Goal: Task Accomplishment & Management: Complete application form

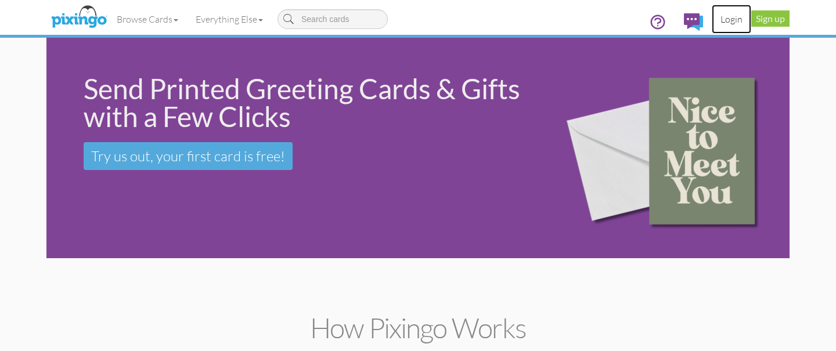
click at [736, 19] on link "Login" at bounding box center [731, 19] width 39 height 29
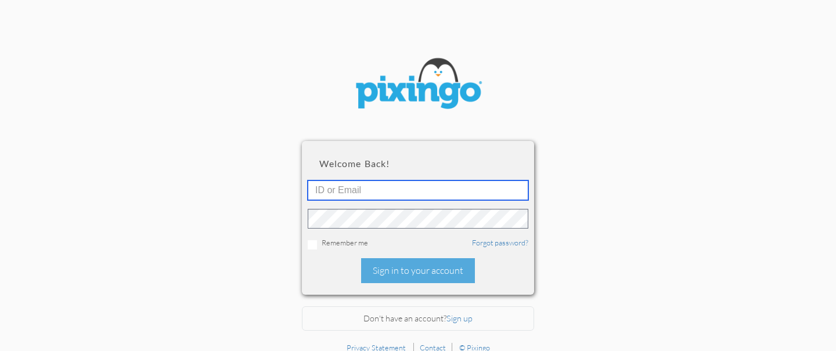
type input "[EMAIL_ADDRESS][DOMAIN_NAME]"
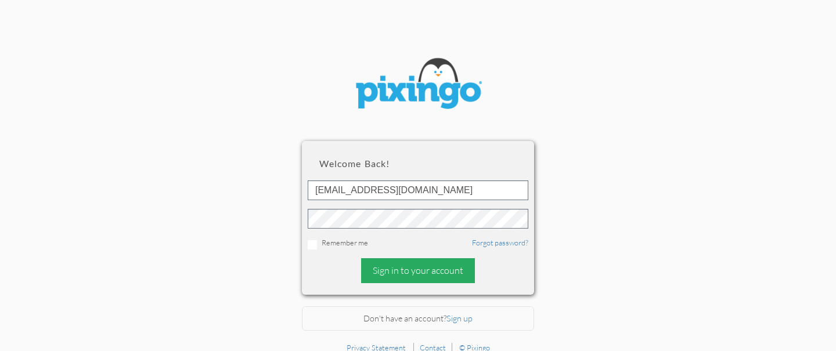
click at [428, 273] on div "Sign in to your account" at bounding box center [418, 270] width 114 height 25
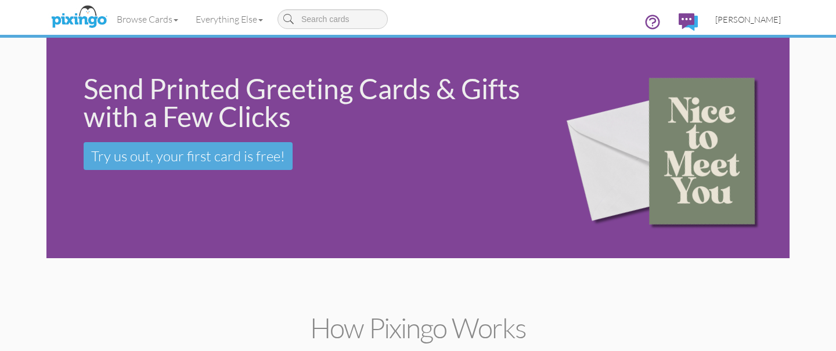
click at [761, 20] on span "[PERSON_NAME]" at bounding box center [749, 20] width 66 height 10
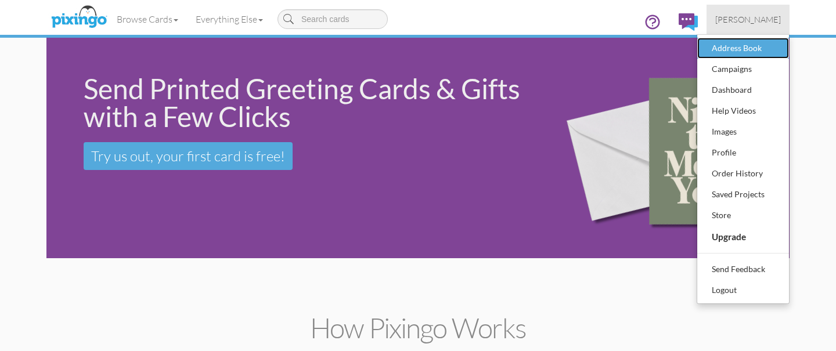
click at [745, 48] on div "Address Book" at bounding box center [743, 47] width 69 height 17
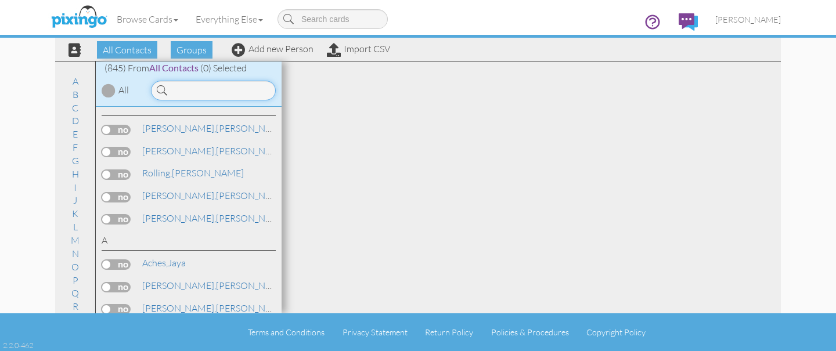
click at [223, 95] on input at bounding box center [213, 91] width 125 height 20
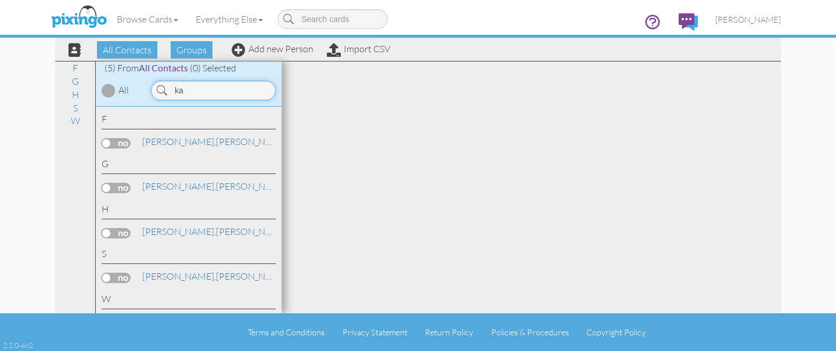
type input "k"
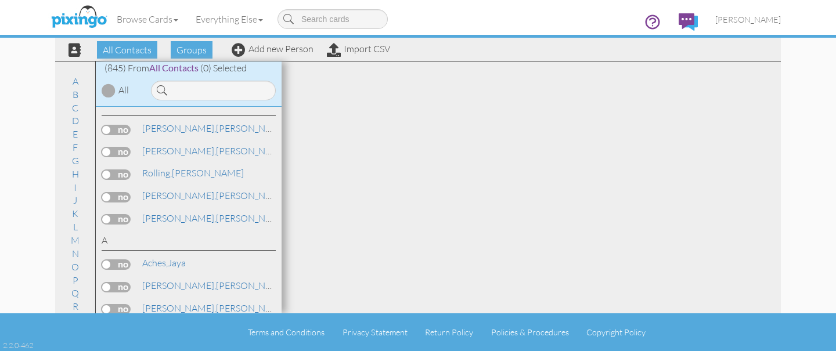
click at [264, 42] on div "Browse Cards Business Accounting Automotive Chiropractor Customer Dental Financ…" at bounding box center [418, 23] width 726 height 46
click at [274, 62] on div "(845) From All Contacts (0) Selected" at bounding box center [189, 68] width 186 height 13
click at [294, 55] on div "All Contacts Groups Add new Person Import CSV" at bounding box center [225, 49] width 336 height 20
click at [302, 51] on link "Add new Person" at bounding box center [273, 49] width 82 height 12
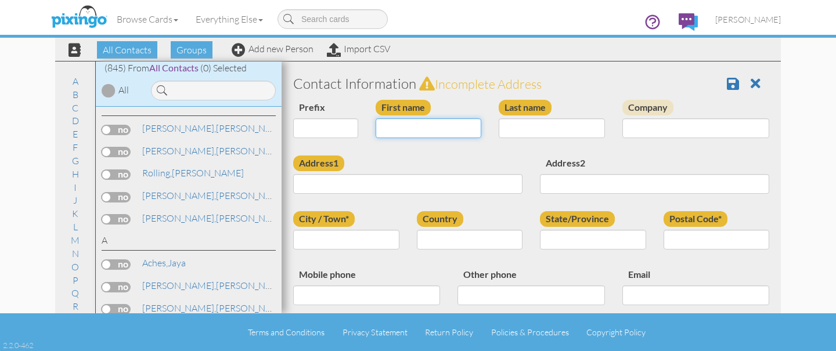
click at [416, 130] on input "First name" at bounding box center [429, 128] width 106 height 20
type input "[PERSON_NAME]"
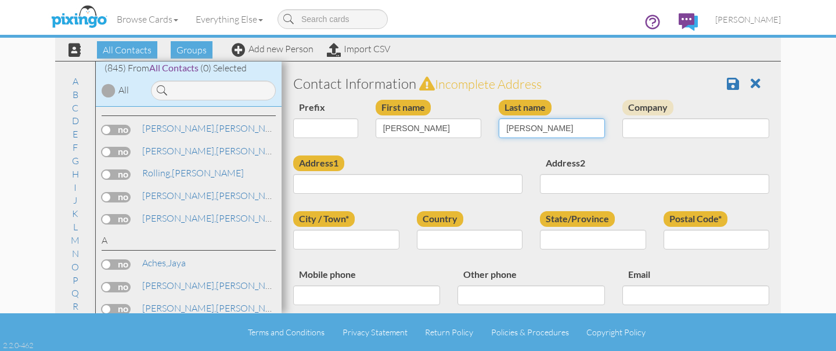
type input "Kelly"
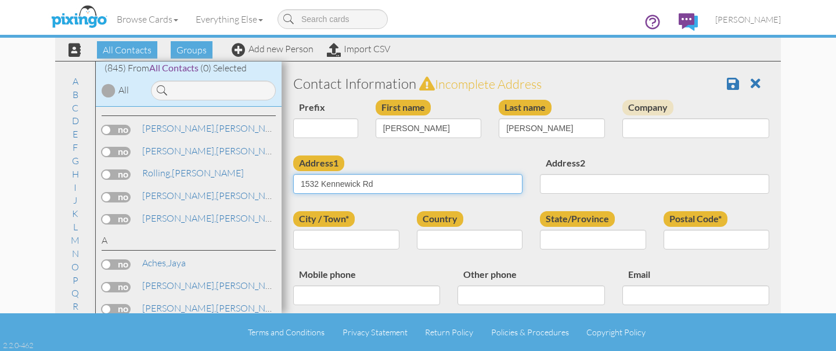
type input "1532 Kennewick Rd"
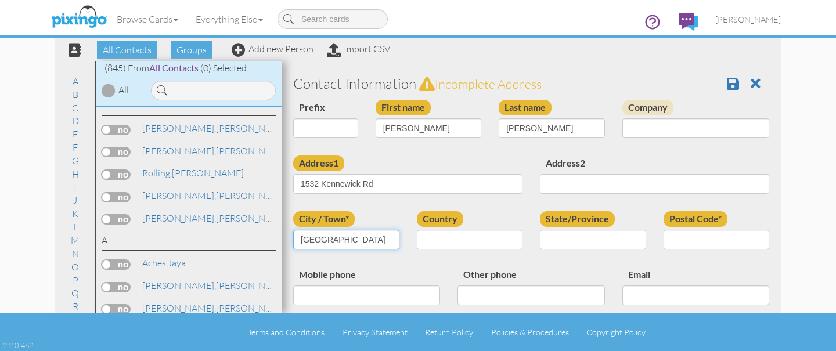
type input "Baltimore"
select select "object:5132"
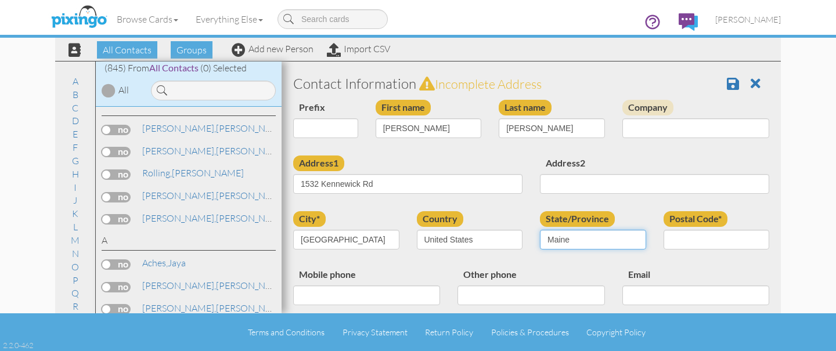
select select "object:5404"
click at [540, 230] on select "AA (Military) AE (Military) Alabama Alaska American Samoa AP (Military) Arizona…" at bounding box center [593, 240] width 106 height 20
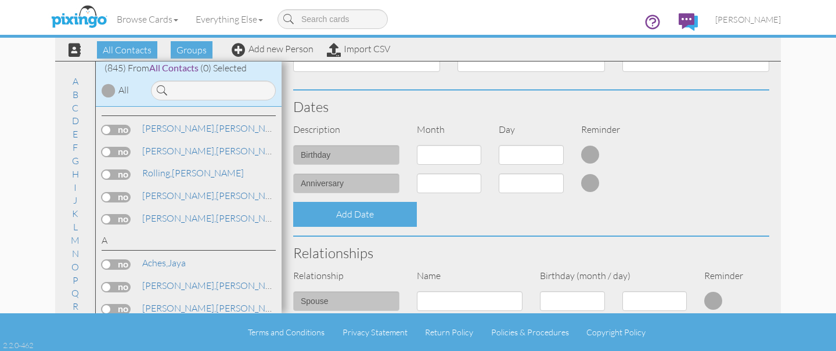
scroll to position [235, 0]
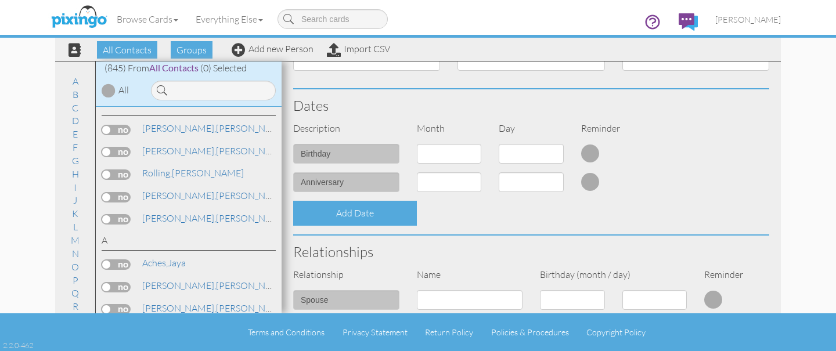
type input "21218"
click at [447, 154] on select "1 - Jan 2 - Feb 3 - Mar 4 - Apr 5 - May 6 - Jun 7 - Jul 8 - Aug 9 - Sep 10 - Oc…" at bounding box center [449, 154] width 65 height 20
select select "object:5128"
click at [417, 144] on select "1 - Jan 2 - Feb 3 - Mar 4 - Apr 5 - May 6 - Jun 7 - Jul 8 - Aug 9 - Sep 10 - Oc…" at bounding box center [449, 154] width 65 height 20
click at [533, 152] on select "1 2 3 4 5 6 7 8 9 10 11 12 13 14 15 16 17 18 19 20 21 22 23 24 25 26 27 28 29 30" at bounding box center [531, 154] width 65 height 20
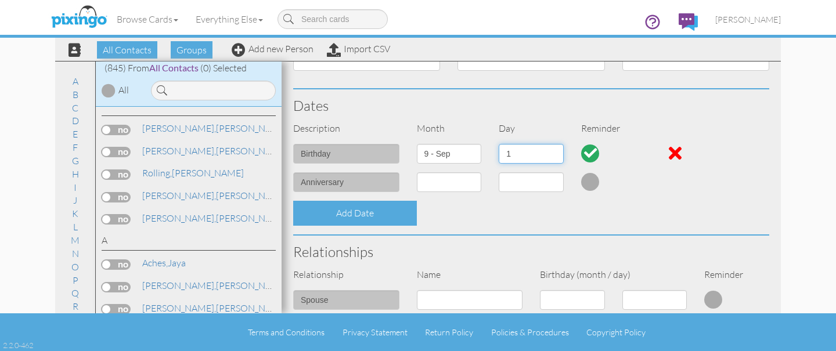
select select "number:20"
click at [499, 144] on select "1 2 3 4 5 6 7 8 9 10 11 12 13 14 15 16 17 18 19 20 21 22 23 24 25 26 27 28 29 30" at bounding box center [531, 154] width 65 height 20
click at [460, 189] on select "1 - Jan 2 - Feb 3 - Mar 4 - Apr 5 - May 6 - Jun 7 - Jul 8 - Aug 9 - Sep 10 - Oc…" at bounding box center [449, 182] width 65 height 20
select select "object:5128"
click at [417, 172] on select "1 - Jan 2 - Feb 3 - Mar 4 - Apr 5 - May 6 - Jun 7 - Jul 8 - Aug 9 - Sep 10 - Oc…" at bounding box center [449, 182] width 65 height 20
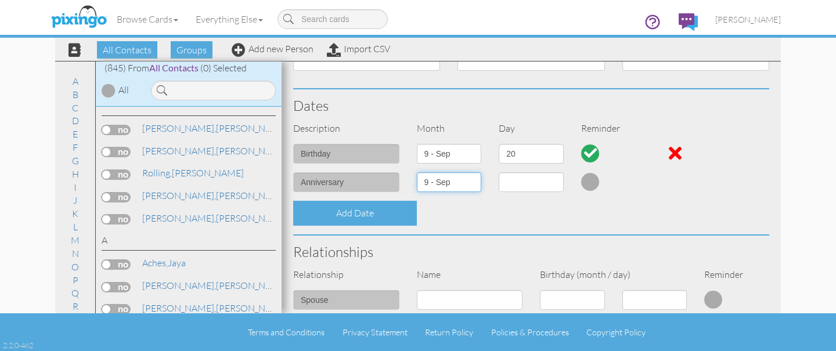
select select "number:1"
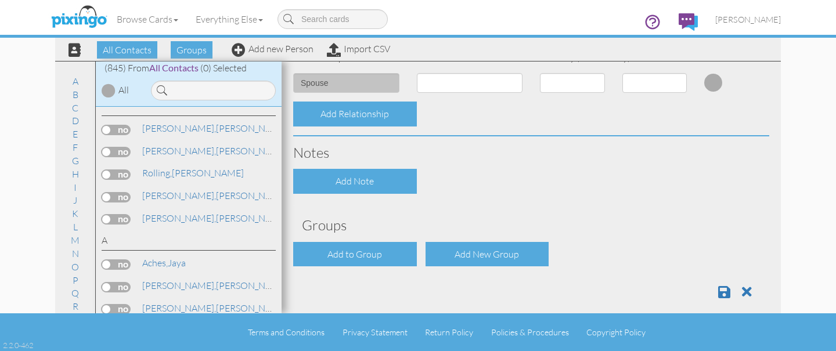
scroll to position [465, 0]
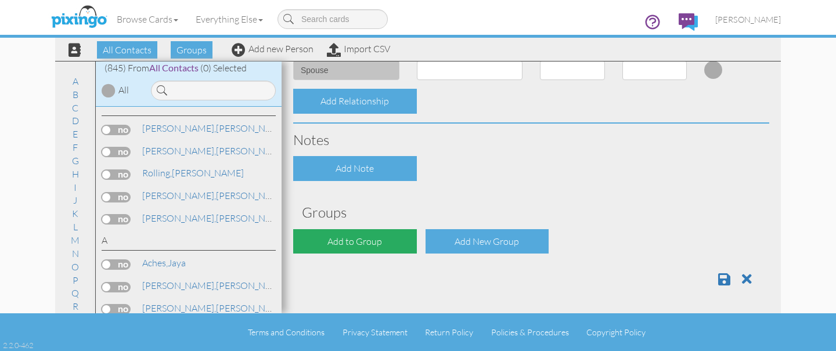
click at [383, 239] on div "Add to Group" at bounding box center [355, 241] width 124 height 25
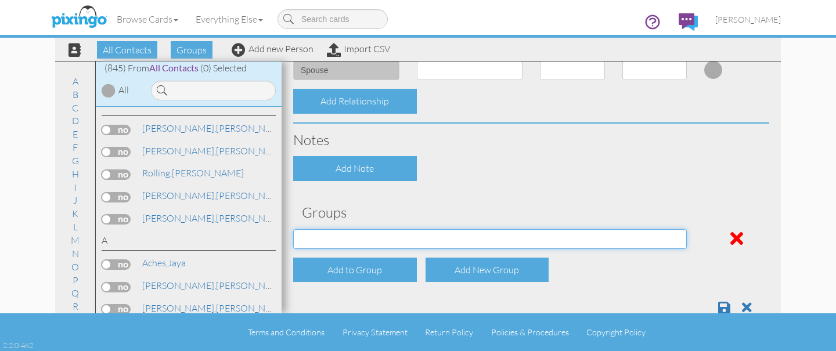
click at [385, 238] on select "Address Incorrect Joshua Aetna Joshua Cigna Joshua Postal Joshua UHC Joshua Uni…" at bounding box center [490, 239] width 394 height 20
select select "object:5445"
click at [293, 229] on select "Address Incorrect Joshua Aetna Joshua Cigna Joshua Postal Joshua UHC Joshua Uni…" at bounding box center [490, 239] width 394 height 20
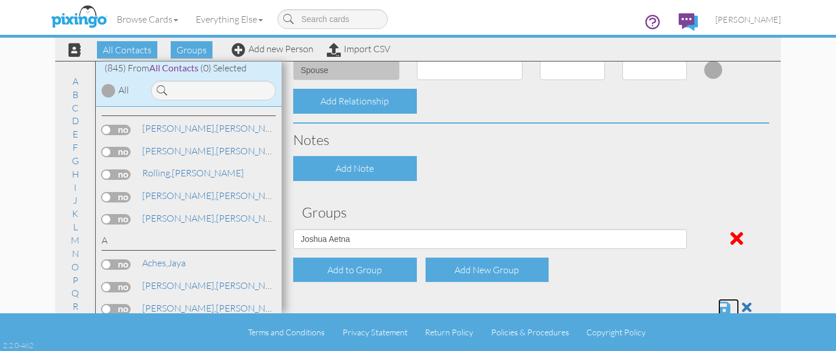
click at [722, 307] on span at bounding box center [724, 308] width 12 height 14
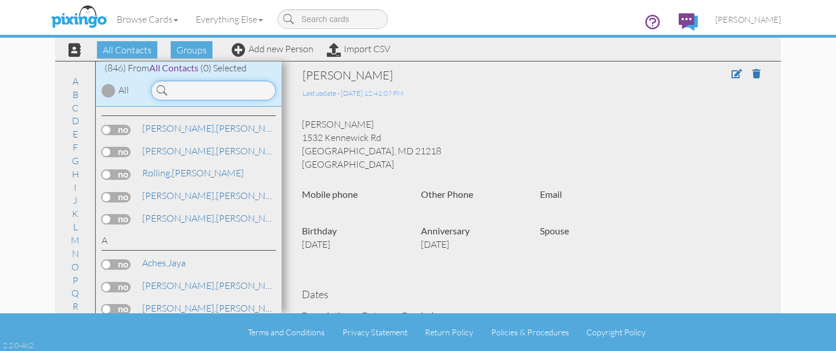
click at [233, 89] on input at bounding box center [213, 91] width 125 height 20
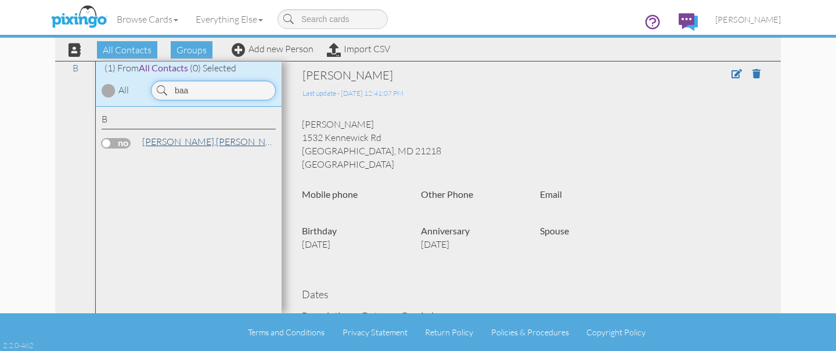
type input "baa"
click at [189, 138] on link "Baack, Richard" at bounding box center [215, 142] width 148 height 14
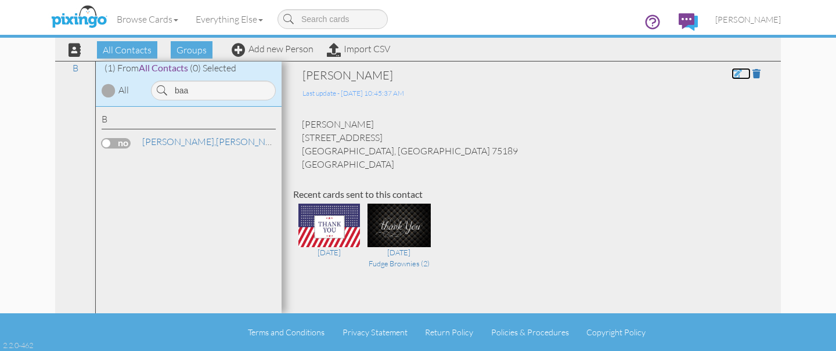
click at [740, 78] on span at bounding box center [737, 73] width 10 height 9
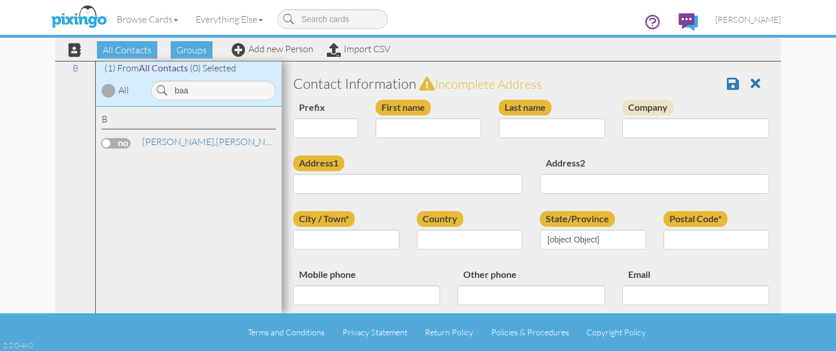
type input "[PERSON_NAME]"
type input "Baack"
type input "[STREET_ADDRESS]"
type input "Royce City"
type input "75189"
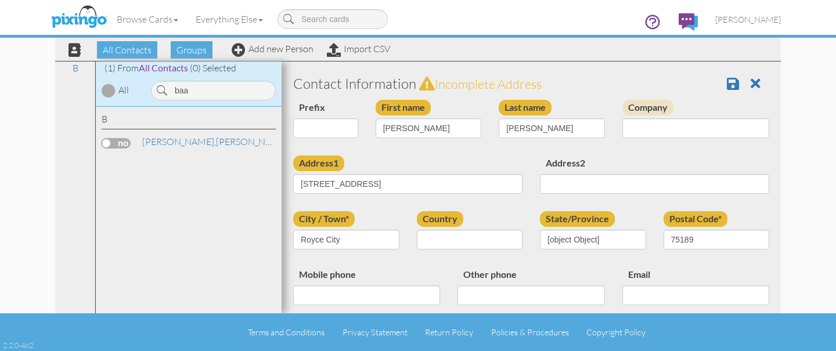
select select "object:2886"
select select "object:3131"
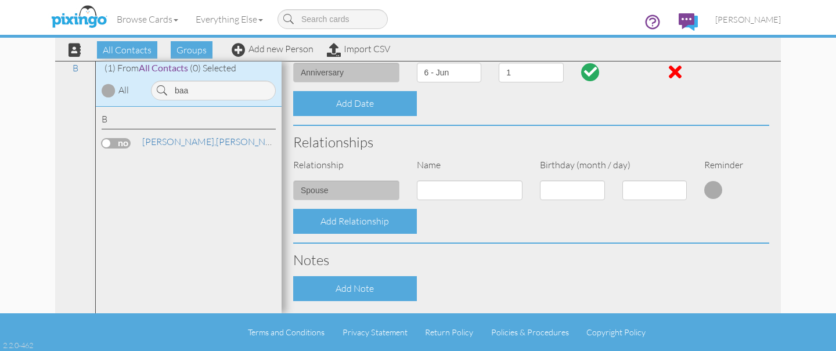
scroll to position [493, 0]
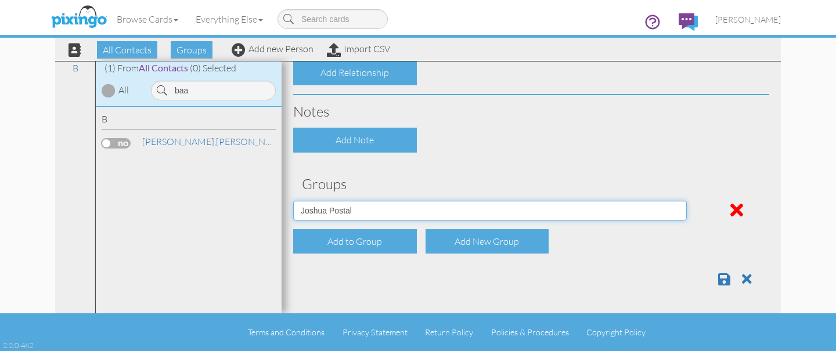
click at [577, 206] on select "Address Incorrect Joshua Aetna Joshua Cigna Joshua Postal Joshua UHC Joshua Uni…" at bounding box center [490, 211] width 394 height 20
select select "object:2880"
click at [293, 201] on select "Address Incorrect Joshua Aetna Joshua Cigna Joshua Postal Joshua UHC Joshua Uni…" at bounding box center [490, 211] width 394 height 20
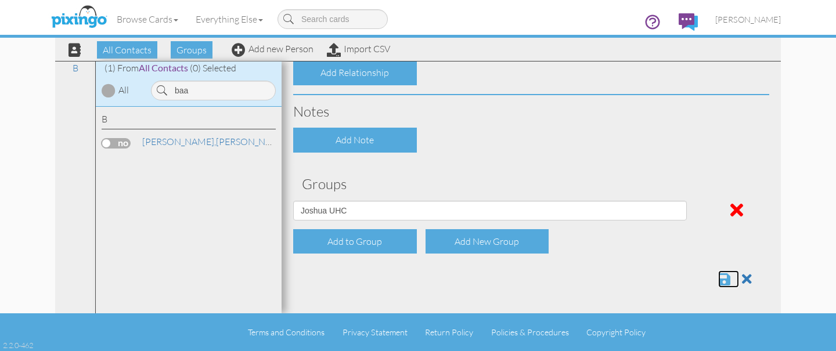
click at [724, 282] on span at bounding box center [724, 279] width 12 height 14
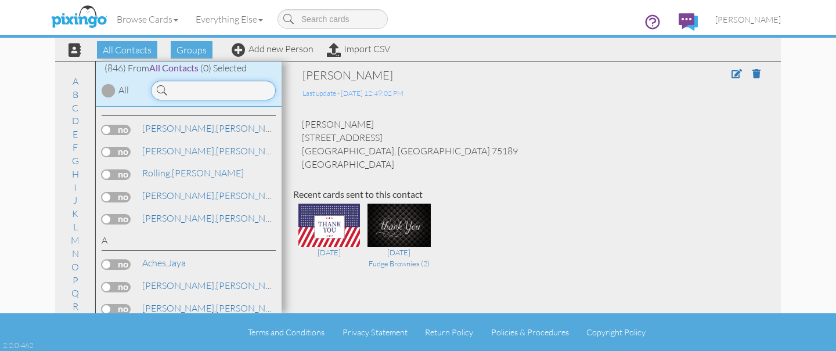
click at [217, 91] on input at bounding box center [213, 91] width 125 height 20
click at [271, 52] on link "Add new Person" at bounding box center [273, 49] width 82 height 12
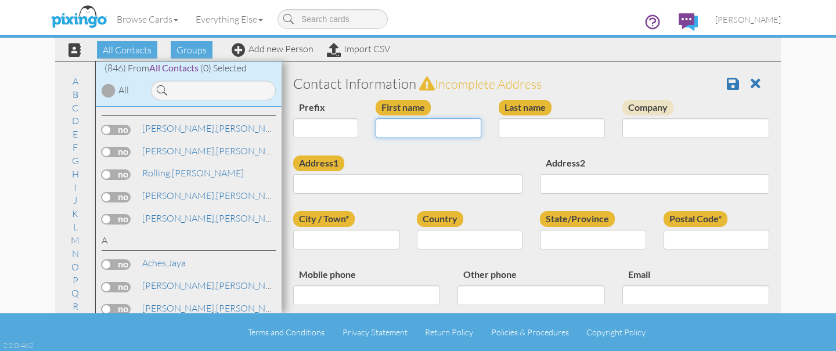
click at [414, 134] on input "First name" at bounding box center [429, 128] width 106 height 20
type input "[PERSON_NAME]"
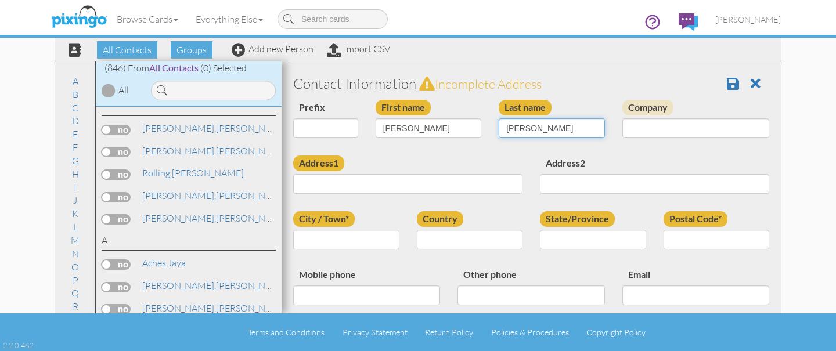
type input "Baack"
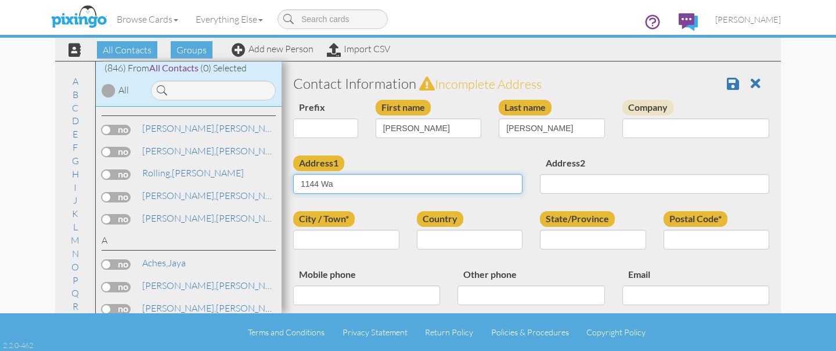
type input "[STREET_ADDRESS]"
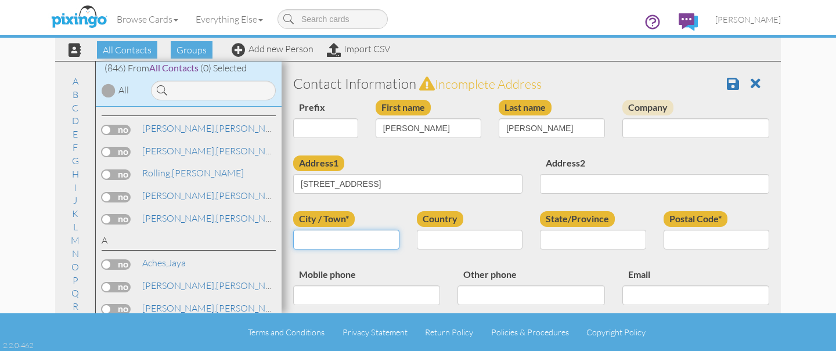
click at [376, 239] on input "City / Town*" at bounding box center [346, 240] width 106 height 20
type input "Royce City"
select select "object:2808"
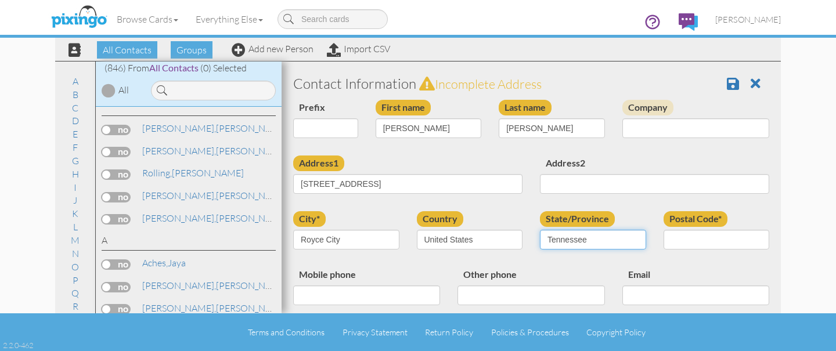
select select "object:3106"
click at [540, 230] on select "AA (Military) AE (Military) Alabama Alaska American Samoa AP (Military) Arizona…" at bounding box center [593, 240] width 106 height 20
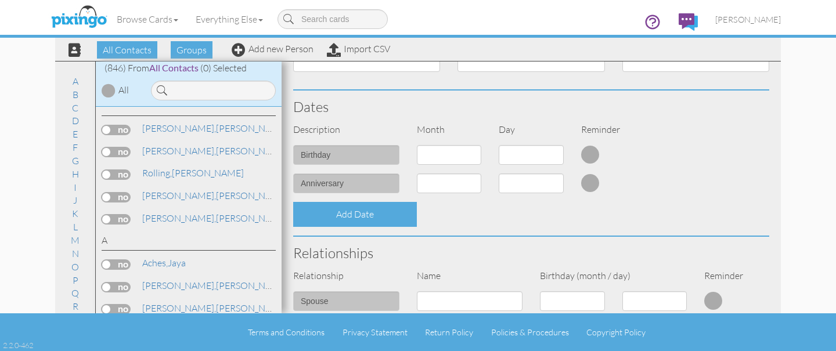
scroll to position [235, 0]
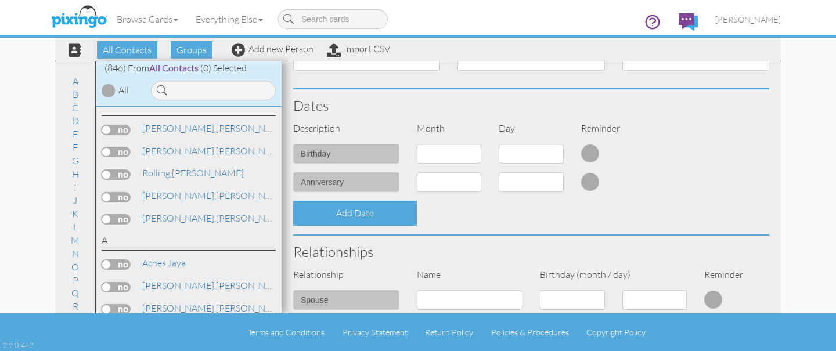
type input "75189"
click at [451, 155] on select "1 - Jan 2 - Feb 3 - Mar 4 - Apr 5 - May 6 - Jun 7 - Jul 8 - Aug 9 - Sep 10 - Oc…" at bounding box center [449, 154] width 65 height 20
select select "object:2798"
click at [417, 144] on select "1 - Jan 2 - Feb 3 - Mar 4 - Apr 5 - May 6 - Jun 7 - Jul 8 - Aug 9 - Sep 10 - Oc…" at bounding box center [449, 154] width 65 height 20
click at [531, 158] on select "1 2 3 4 5 6 7 8 9 10 11 12 13 14 15 16 17 18 19 20 21 22 23 24 25 26 27 28 29 3…" at bounding box center [531, 154] width 65 height 20
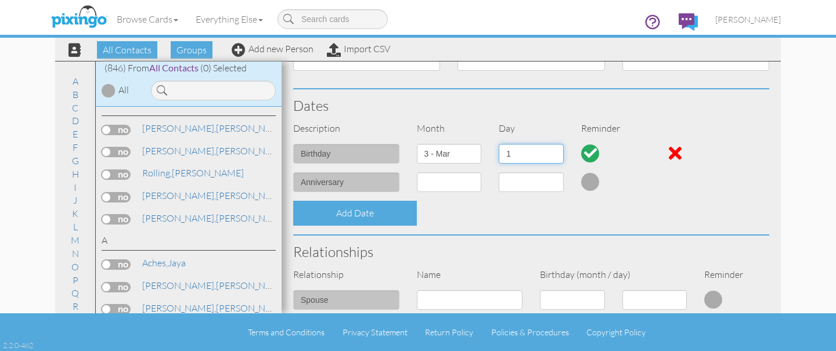
select select "number:25"
click at [499, 144] on select "1 2 3 4 5 6 7 8 9 10 11 12 13 14 15 16 17 18 19 20 21 22 23 24 25 26 27 28 29 3…" at bounding box center [531, 154] width 65 height 20
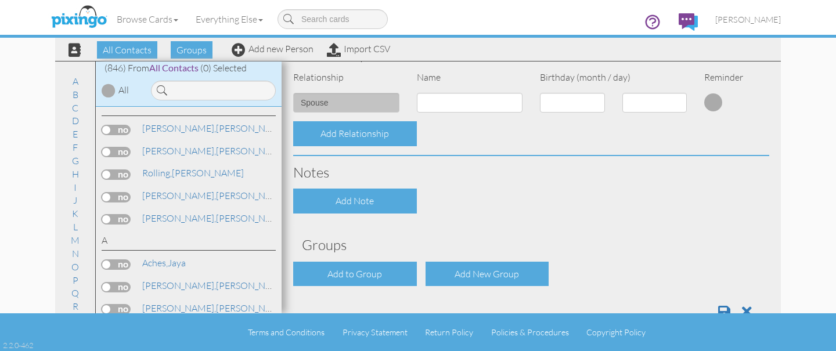
scroll to position [435, 0]
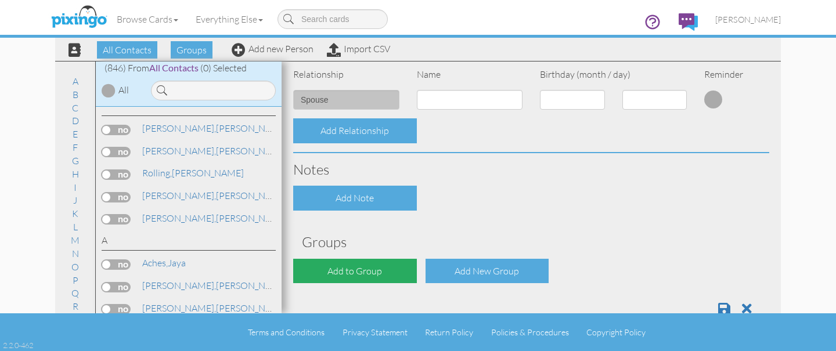
click at [397, 271] on div "Add to Group" at bounding box center [355, 271] width 124 height 25
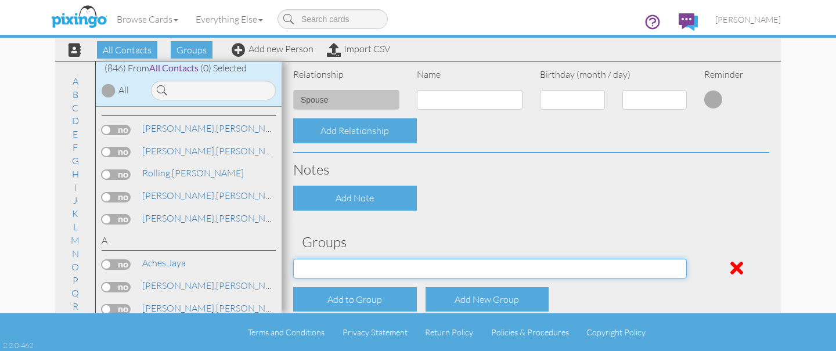
click at [397, 271] on select "Address Incorrect Joshua Aetna Joshua Cigna Joshua Postal Joshua UHC Joshua Uni…" at bounding box center [490, 269] width 394 height 20
select select "object:3122"
click at [293, 259] on select "Address Incorrect Joshua Aetna Joshua Cigna Joshua Postal Joshua UHC Joshua Uni…" at bounding box center [490, 269] width 394 height 20
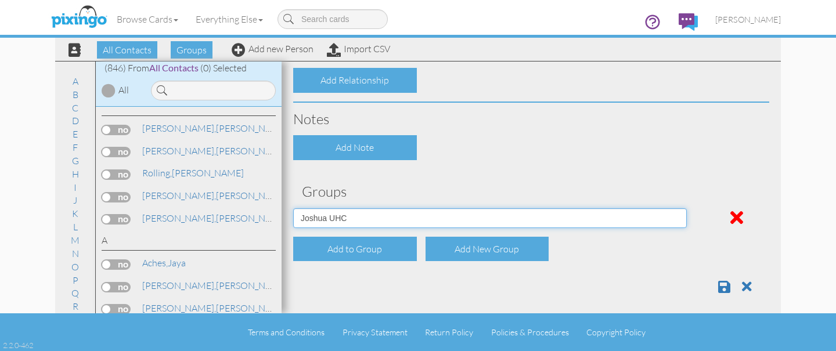
scroll to position [493, 0]
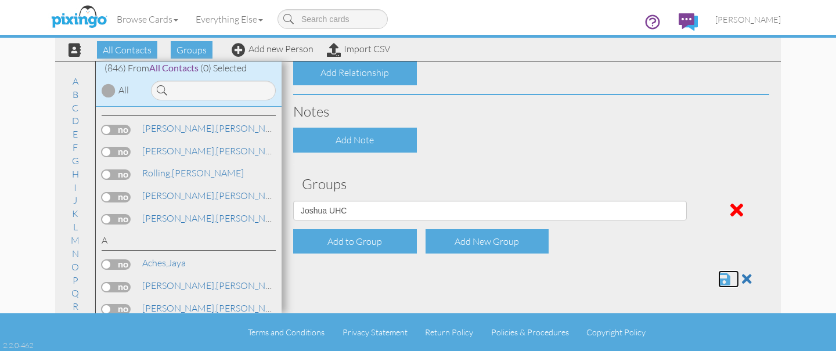
click at [727, 286] on span at bounding box center [724, 279] width 12 height 14
